Goal: Information Seeking & Learning: Check status

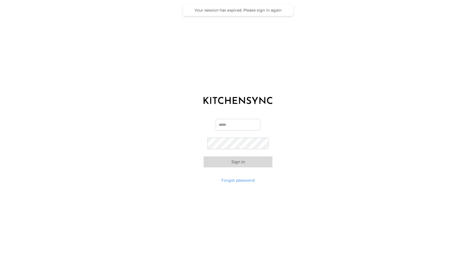
type input "**********"
click at [238, 162] on button "Sign in" at bounding box center [238, 162] width 69 height 11
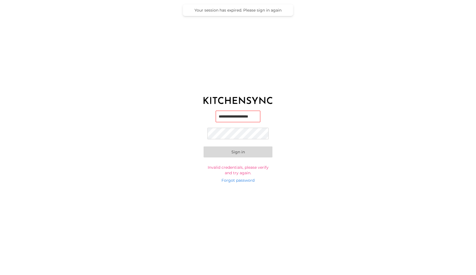
click at [238, 152] on button "Sign in" at bounding box center [238, 152] width 69 height 11
click at [240, 181] on link "Forgot password" at bounding box center [238, 181] width 33 height 6
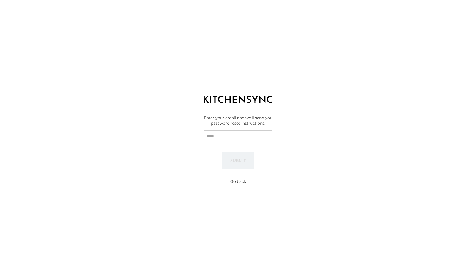
click at [232, 141] on input "Email" at bounding box center [238, 137] width 69 height 12
type input "**********"
click at [236, 160] on button "Submit" at bounding box center [238, 160] width 33 height 17
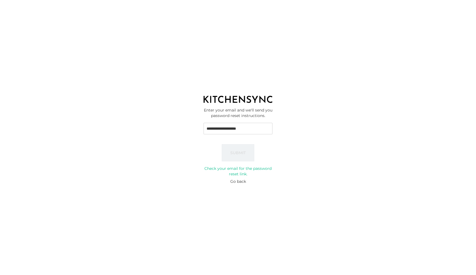
click at [239, 181] on button "Go back" at bounding box center [238, 182] width 16 height 6
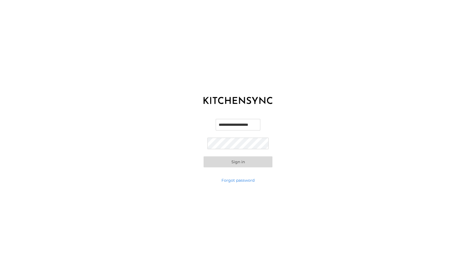
type input "**********"
click at [245, 163] on button "Sign in" at bounding box center [238, 162] width 69 height 11
click at [252, 163] on button "Sign in" at bounding box center [238, 162] width 69 height 11
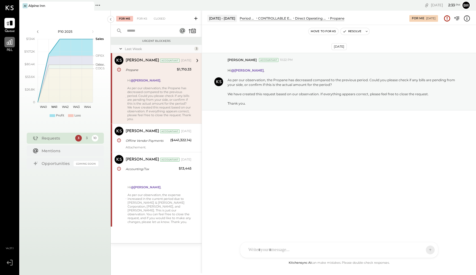
click at [9, 46] on div at bounding box center [9, 42] width 10 height 10
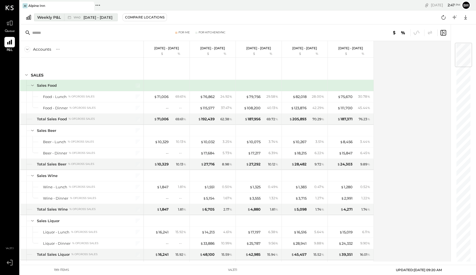
click at [103, 19] on span "[DATE] - [DATE]" at bounding box center [98, 17] width 29 height 5
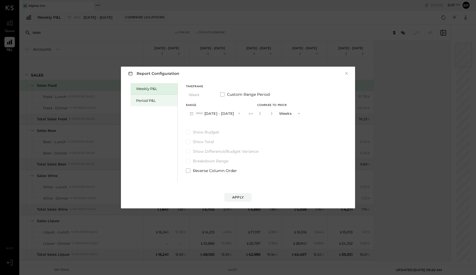
click at [158, 100] on div "Period P&L" at bounding box center [155, 100] width 39 height 5
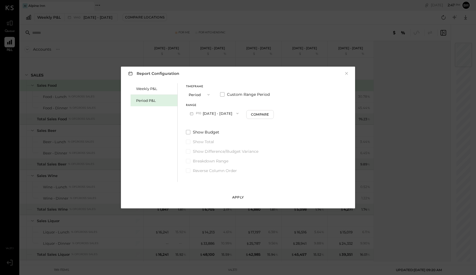
click at [240, 198] on div "Apply" at bounding box center [238, 197] width 12 height 5
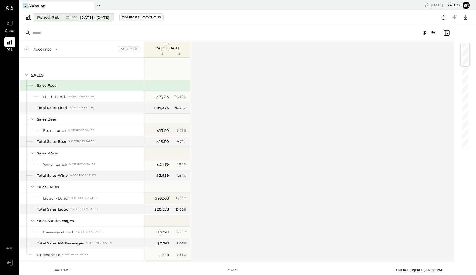
click at [88, 18] on span "[DATE] - [DATE]" at bounding box center [94, 17] width 29 height 5
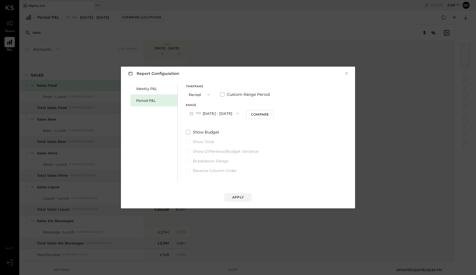
click at [240, 114] on icon "button" at bounding box center [237, 113] width 4 height 4
click at [224, 112] on span "[DATE] - [DATE]" at bounding box center [211, 114] width 26 height 5
click at [229, 112] on button "P10 [DATE] - [DATE]" at bounding box center [214, 113] width 56 height 10
click at [228, 124] on div "P09 [DATE] - [DATE]" at bounding box center [217, 126] width 63 height 12
click at [242, 194] on button "Apply" at bounding box center [238, 197] width 28 height 9
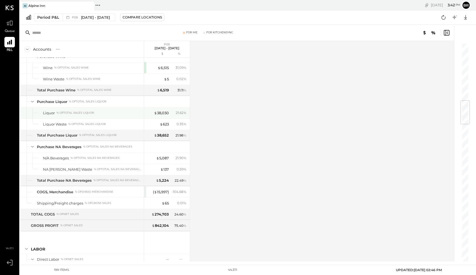
scroll to position [481, 0]
click at [63, 0] on div "[GEOGRAPHIC_DATA] Pinned Locations ( 1 ) [GEOGRAPHIC_DATA] No locations detected" at bounding box center [131, 5] width 223 height 10
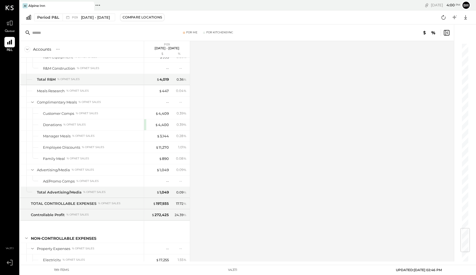
scroll to position [1567, 0]
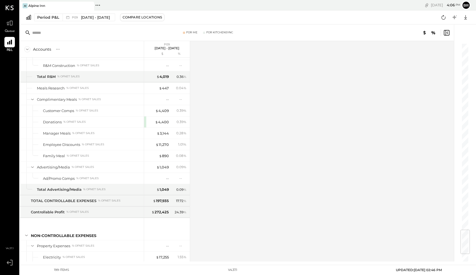
click at [329, 35] on div at bounding box center [373, 32] width 154 height 7
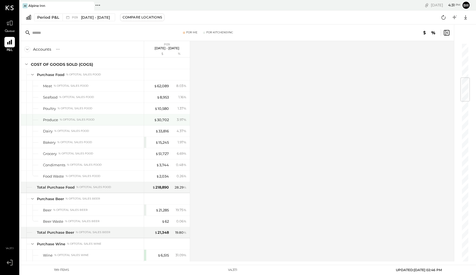
scroll to position [289, 0]
